Goal: Navigation & Orientation: Understand site structure

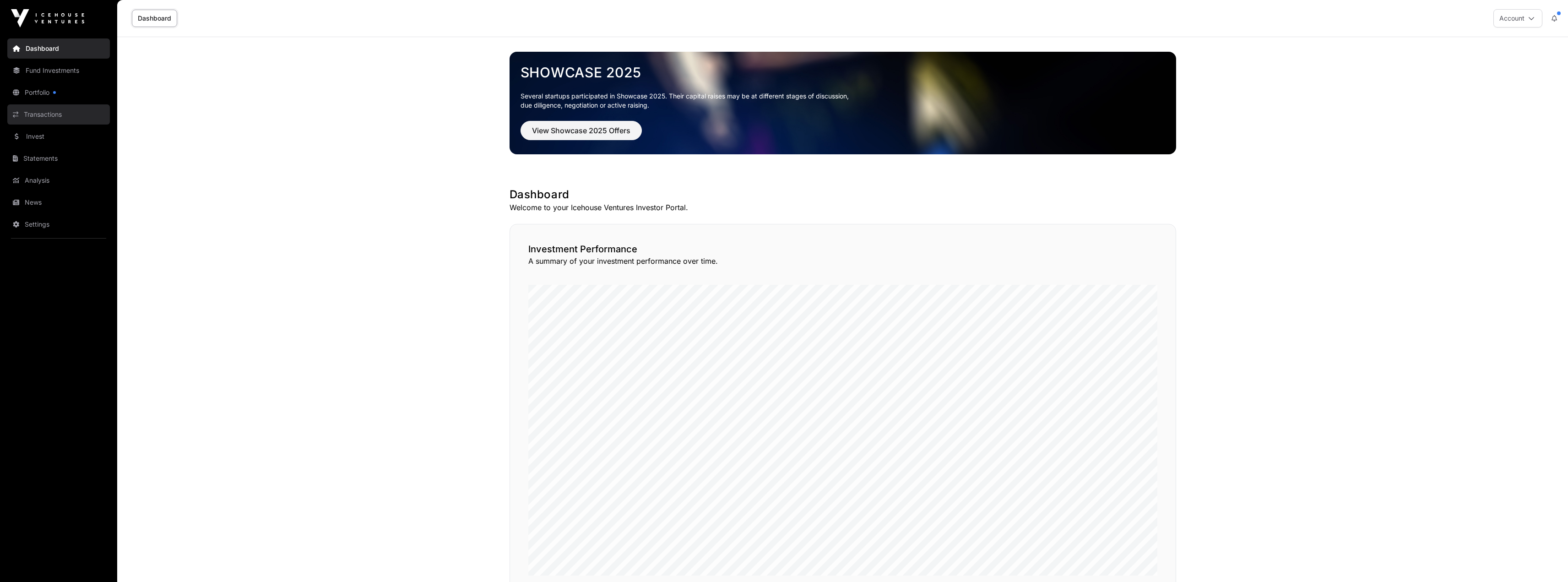
click at [41, 114] on link "Transactions" at bounding box center [58, 114] width 102 height 20
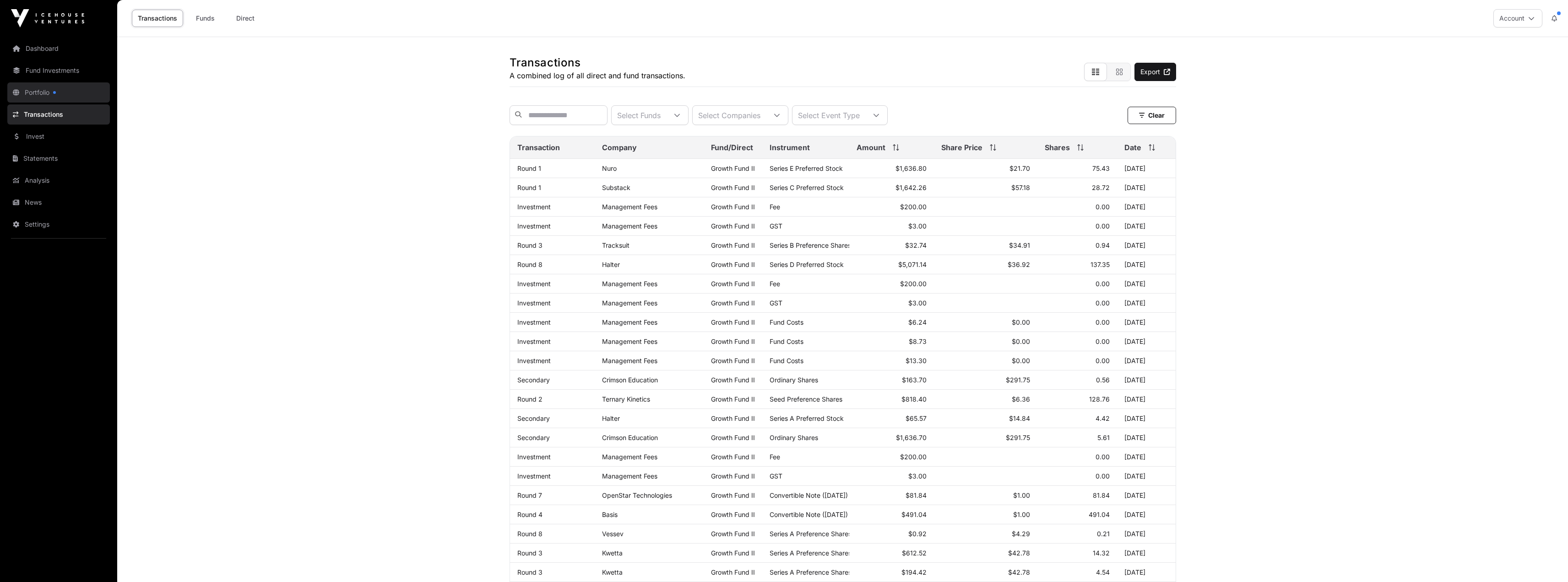
click at [27, 97] on link "Portfolio" at bounding box center [58, 92] width 102 height 20
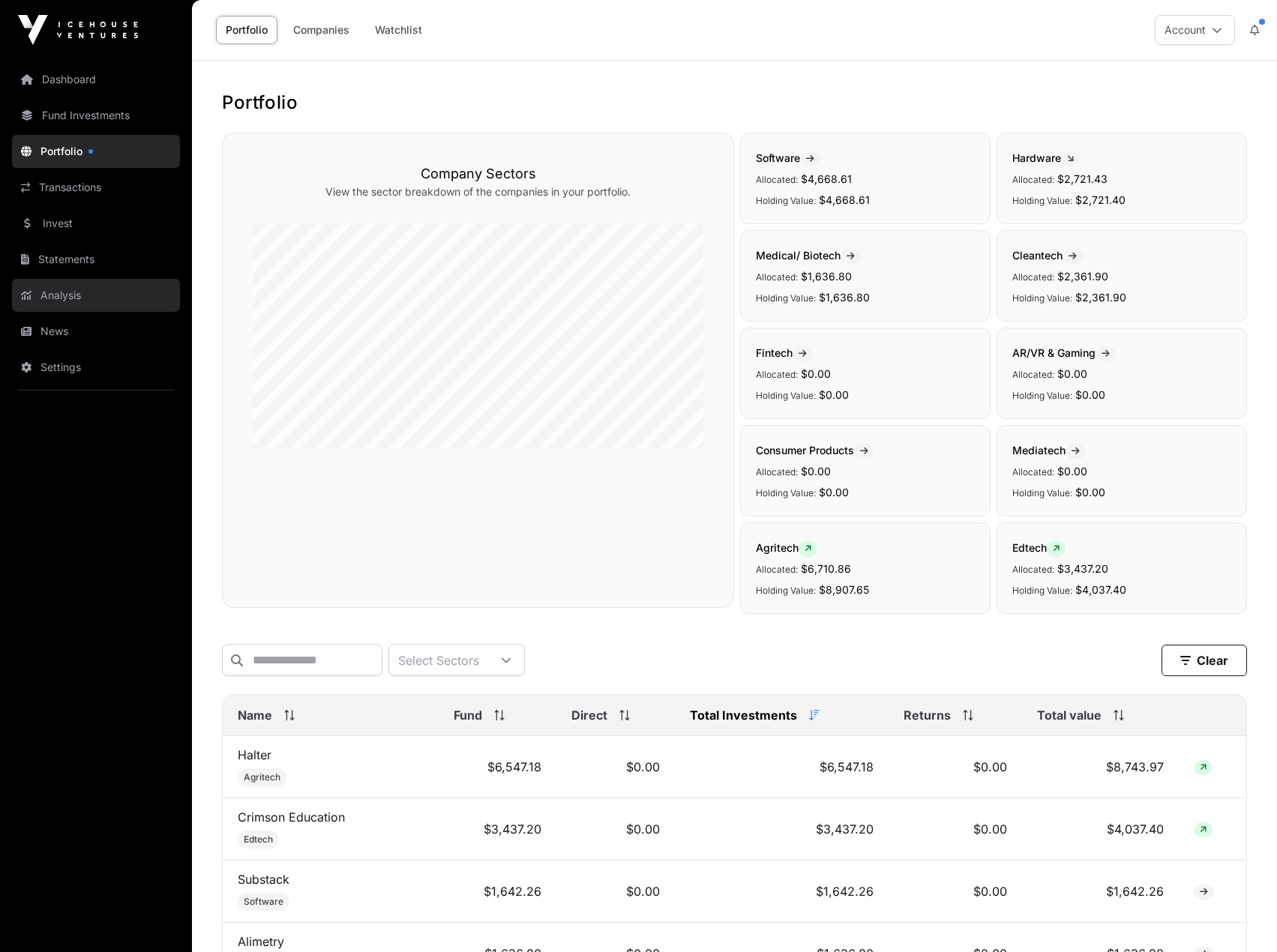
click at [86, 289] on link "Analysis" at bounding box center [96, 295] width 167 height 33
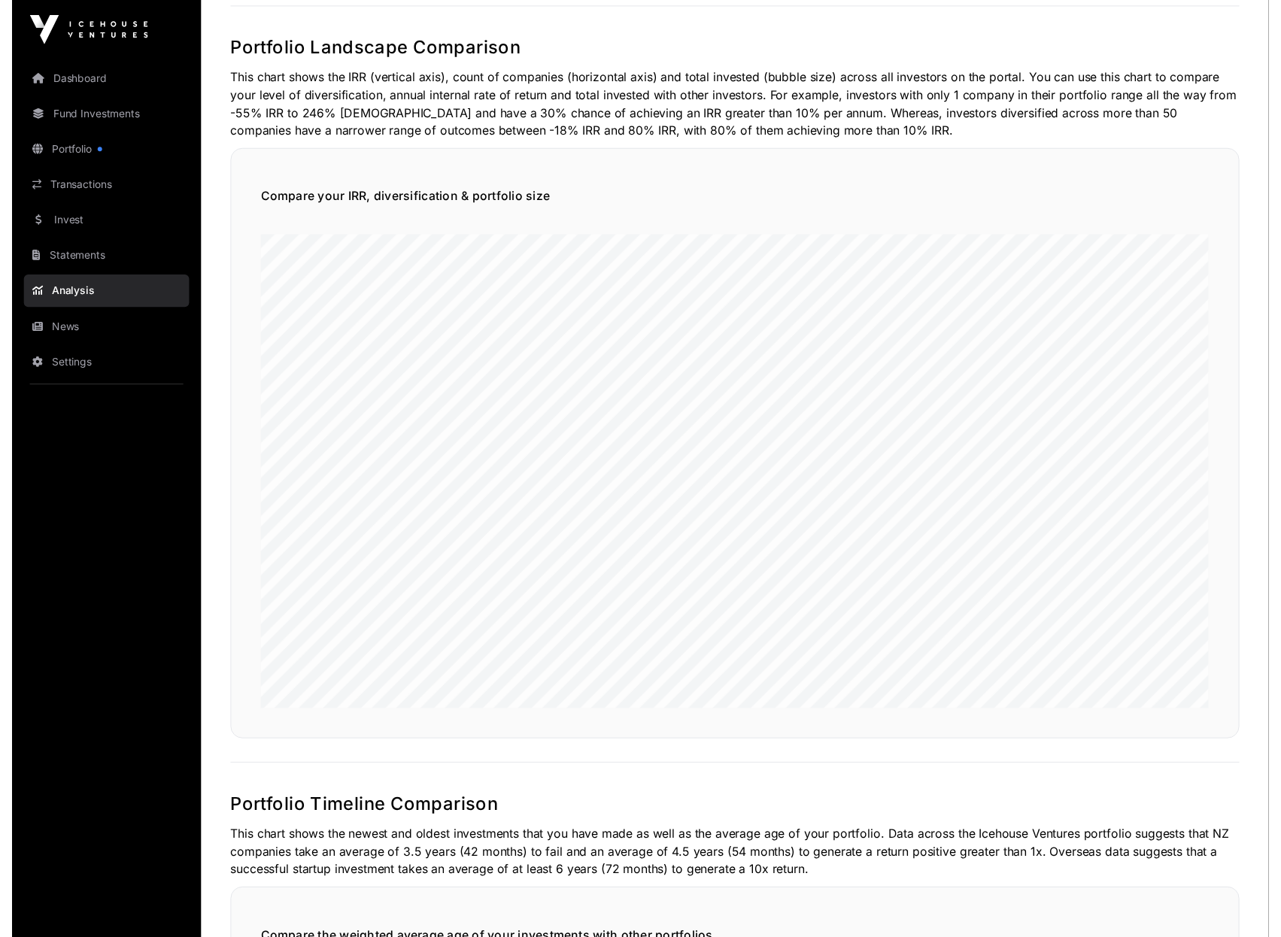
scroll to position [827, 0]
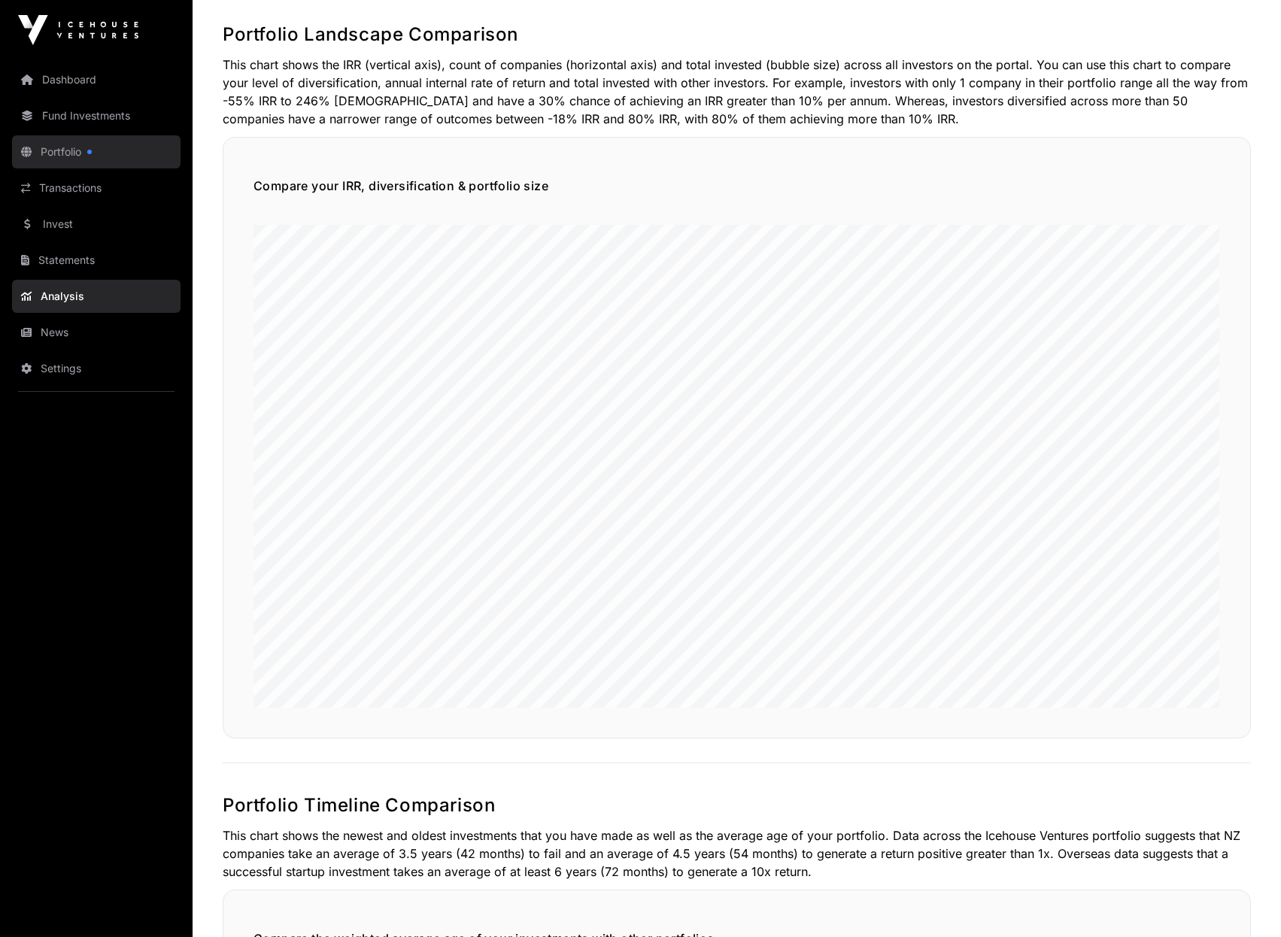
click at [87, 149] on link "Portfolio" at bounding box center [96, 151] width 168 height 33
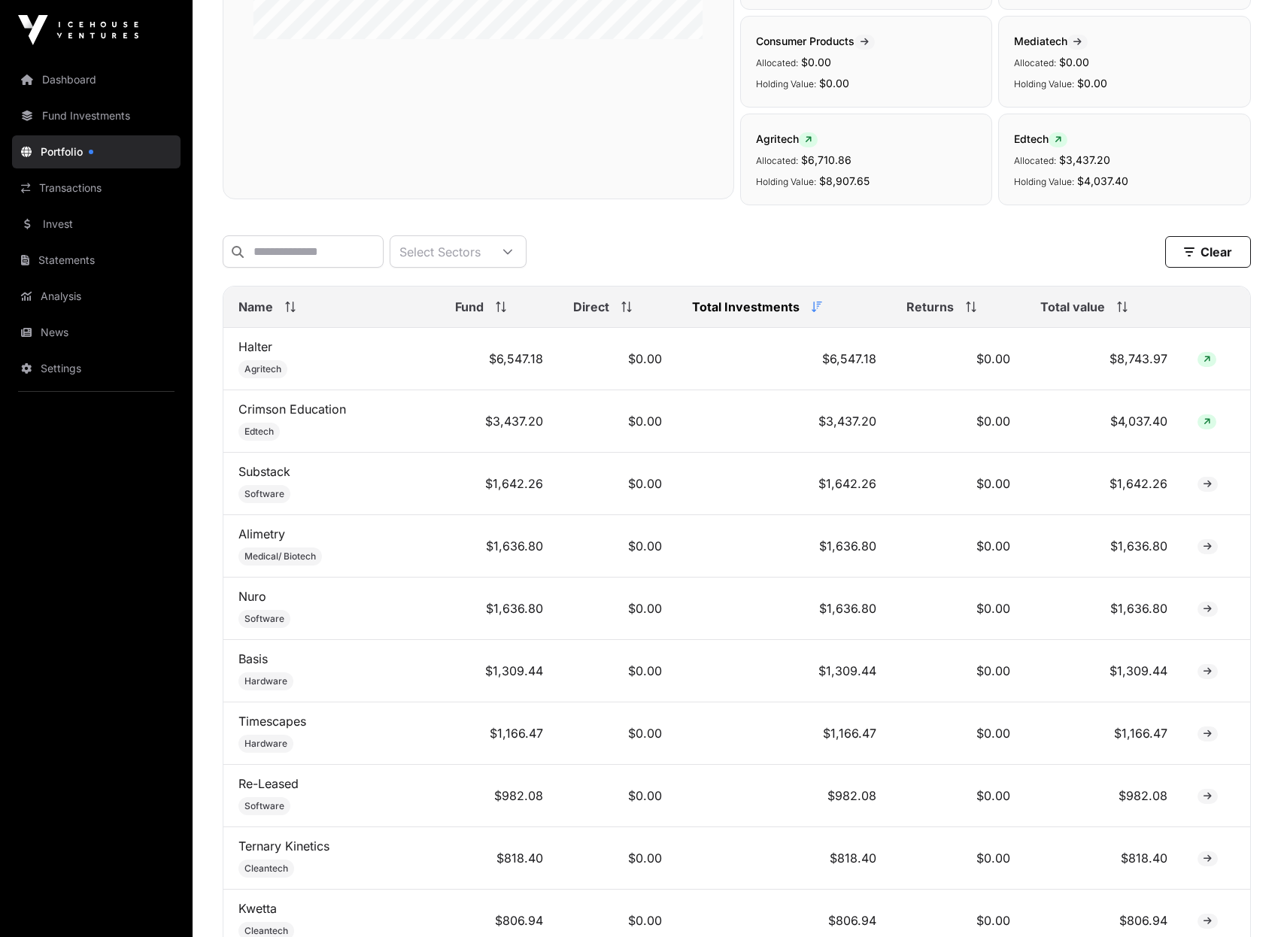
scroll to position [335, 0]
